Goal: Information Seeking & Learning: Compare options

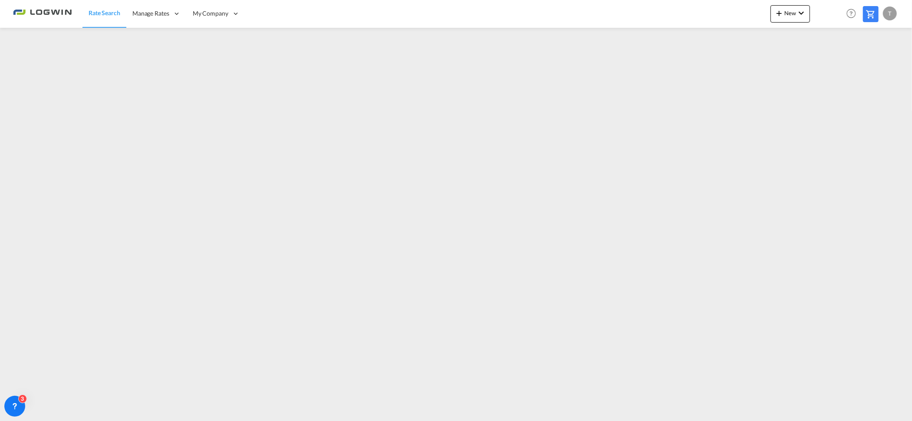
click at [106, 13] on span "Rate Search" at bounding box center [105, 12] width 32 height 7
click at [117, 7] on link "Rate Search" at bounding box center [105, 14] width 44 height 28
click at [93, 14] on span "Rate Search" at bounding box center [105, 12] width 32 height 7
